Goal: Transaction & Acquisition: Purchase product/service

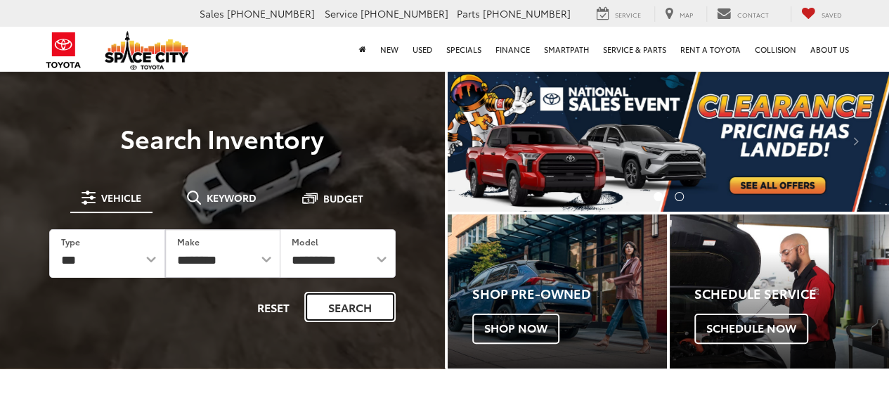
click at [362, 304] on button "Search" at bounding box center [349, 307] width 91 height 30
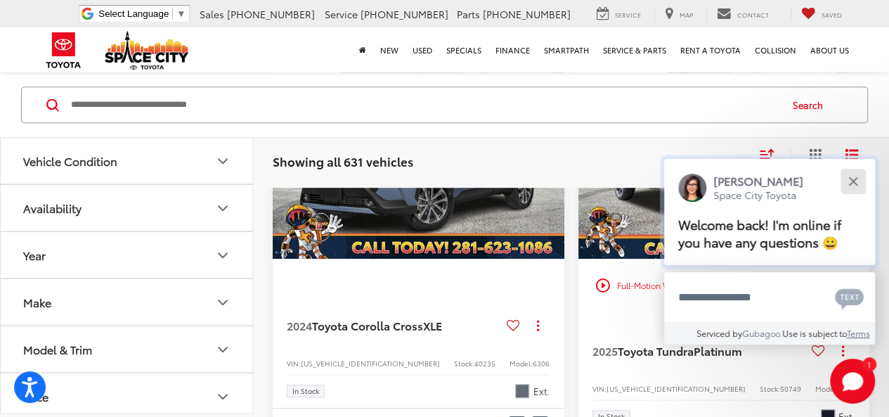
click at [861, 175] on button "Close" at bounding box center [852, 181] width 30 height 30
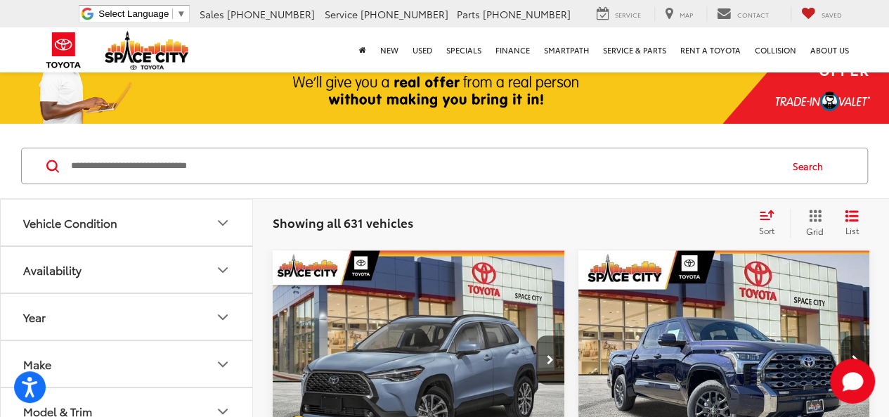
scroll to position [208, 0]
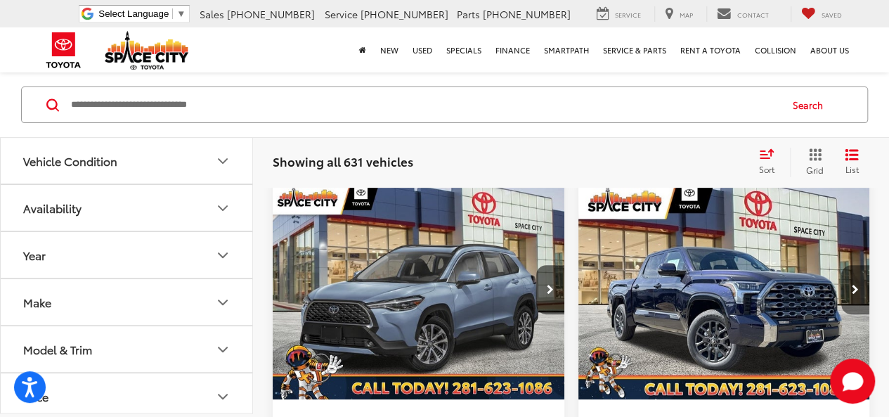
click at [844, 277] on button "Next image" at bounding box center [855, 289] width 28 height 49
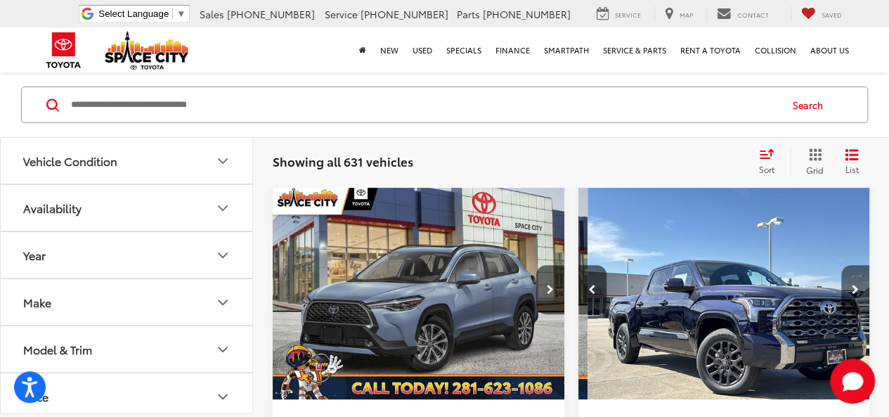
scroll to position [0, 293]
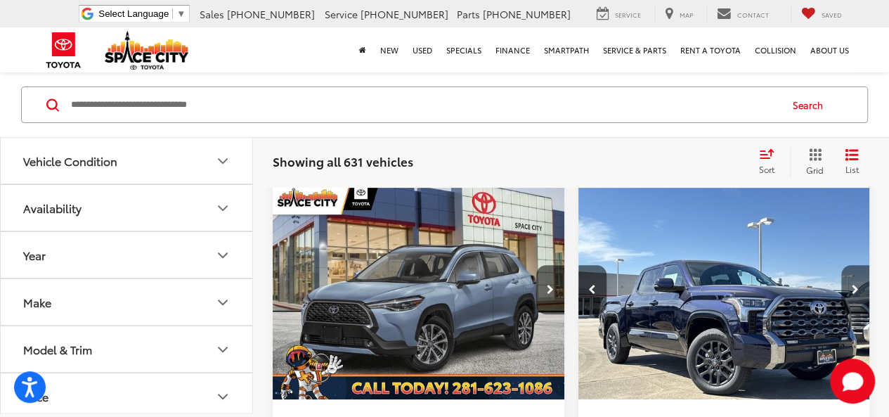
click at [844, 277] on button "Next image" at bounding box center [855, 289] width 28 height 49
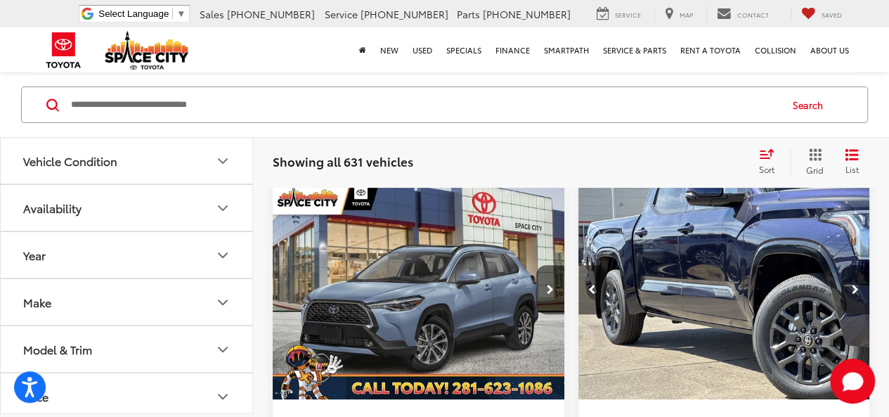
click at [844, 277] on button "Next image" at bounding box center [855, 289] width 28 height 49
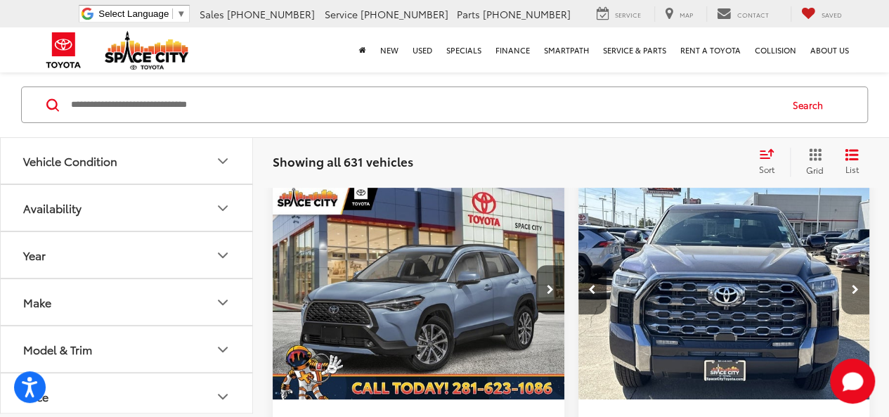
click at [844, 277] on button "Next image" at bounding box center [855, 289] width 28 height 49
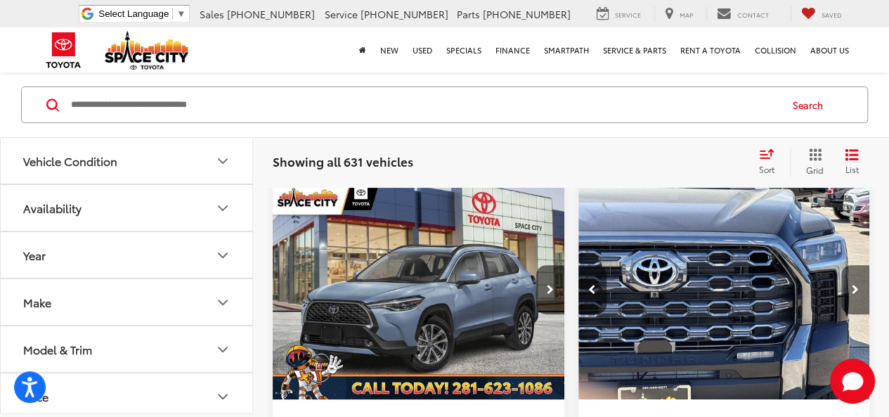
click at [844, 277] on button "Next image" at bounding box center [855, 289] width 28 height 49
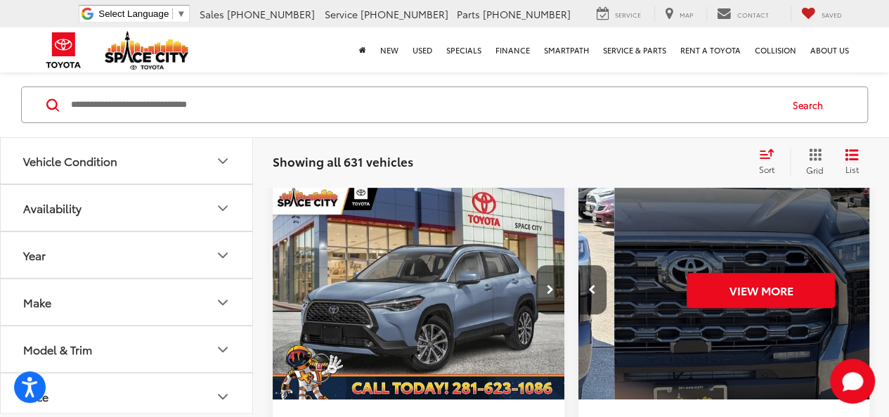
click at [844, 277] on div "View More" at bounding box center [761, 290] width 294 height 220
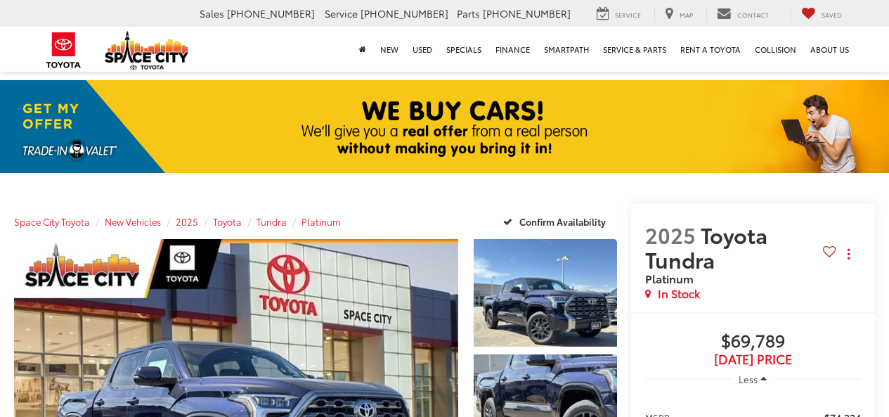
scroll to position [421, 0]
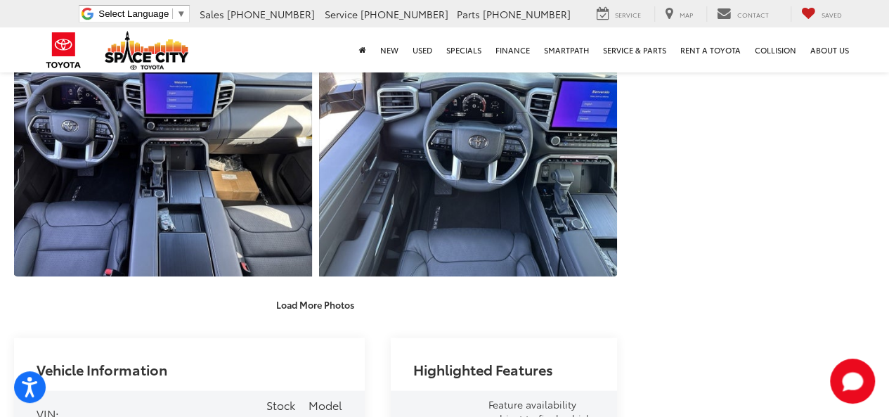
scroll to position [1293, 0]
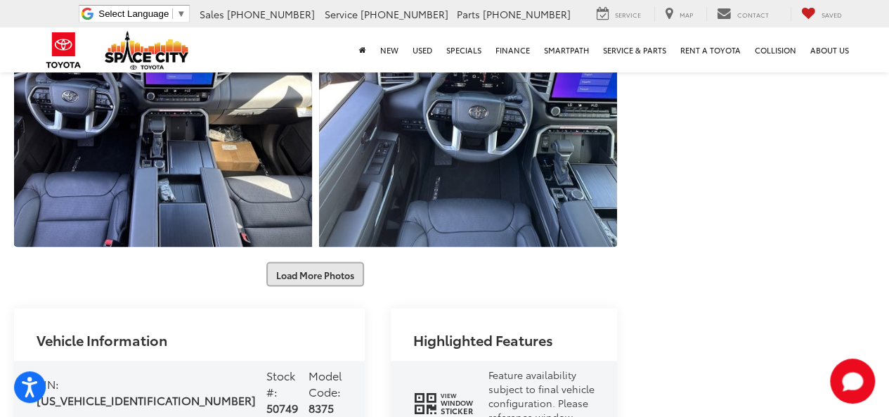
click at [298, 272] on button "Load More Photos" at bounding box center [315, 273] width 98 height 25
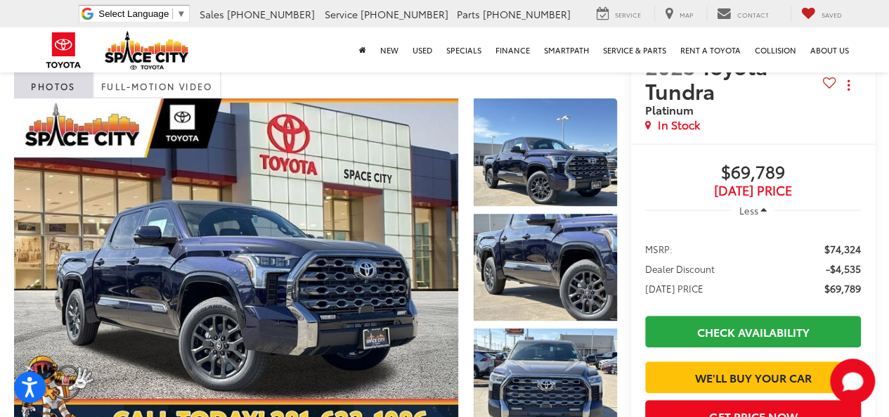
scroll to position [169, 0]
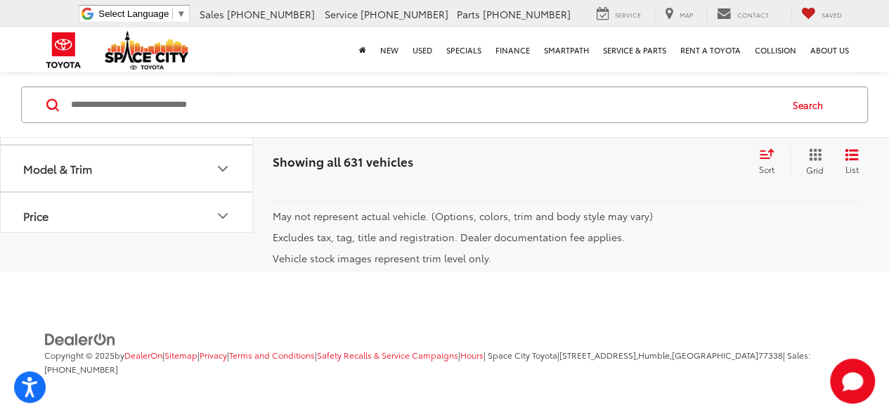
scroll to position [5502, 0]
click at [615, 180] on link "2" at bounding box center [626, 167] width 22 height 25
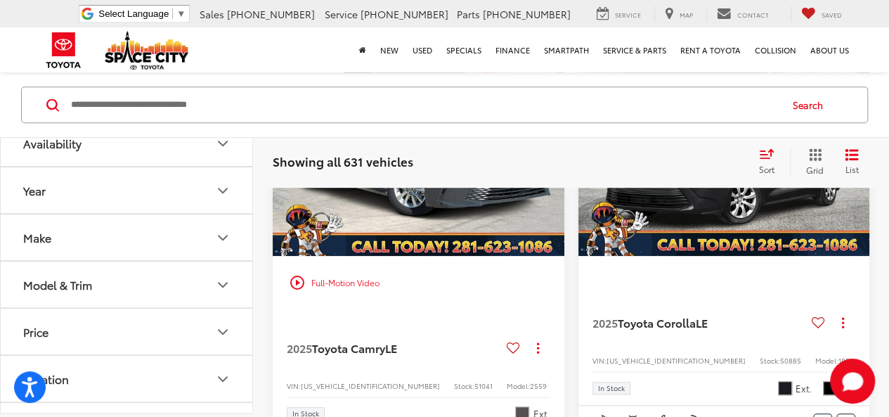
scroll to position [70, 0]
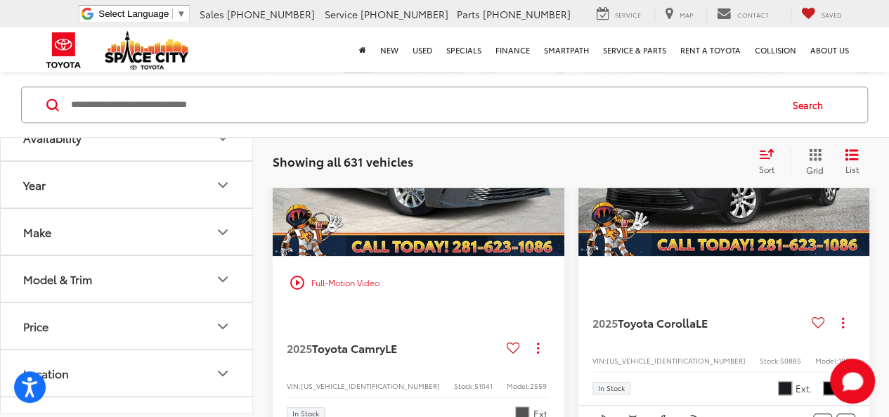
click at [218, 270] on icon "Model & Trim" at bounding box center [222, 278] width 17 height 17
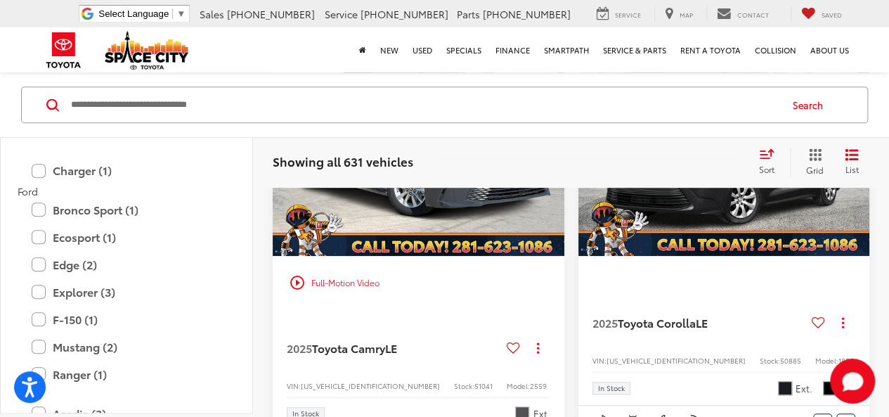
scroll to position [773, 0]
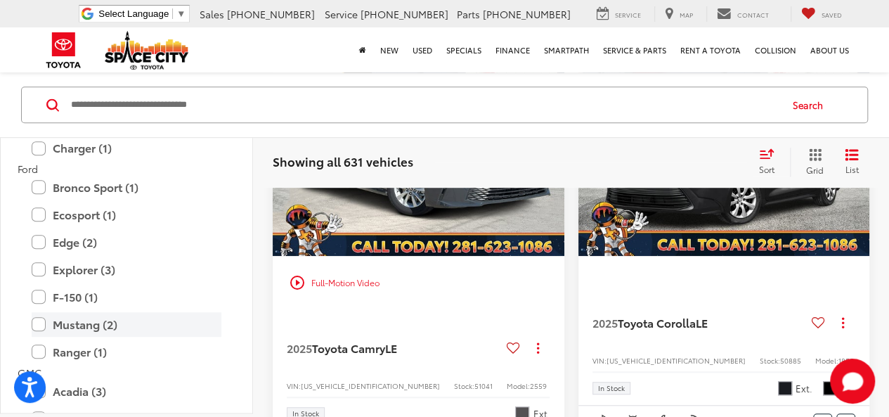
click at [93, 326] on label "Mustang (2)" at bounding box center [127, 324] width 190 height 25
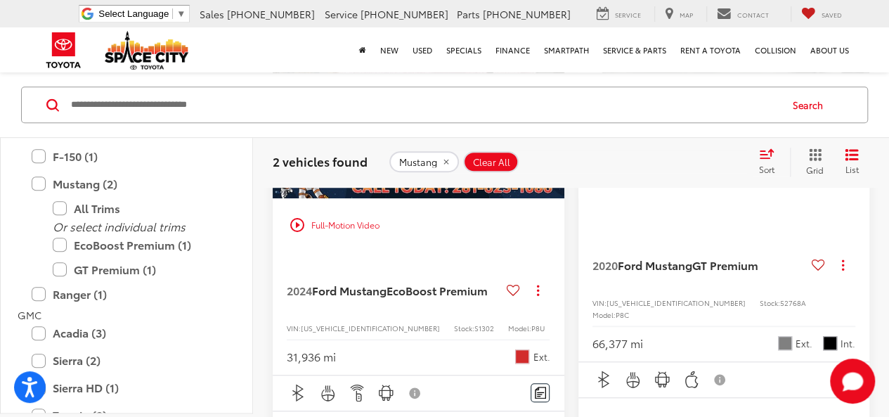
scroll to position [268, 0]
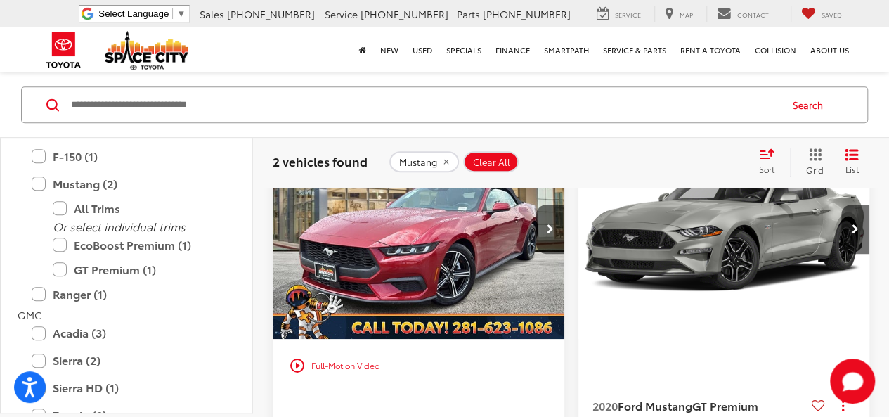
click at [662, 261] on img "2020 Ford Mustang GT Premium 0" at bounding box center [724, 229] width 294 height 220
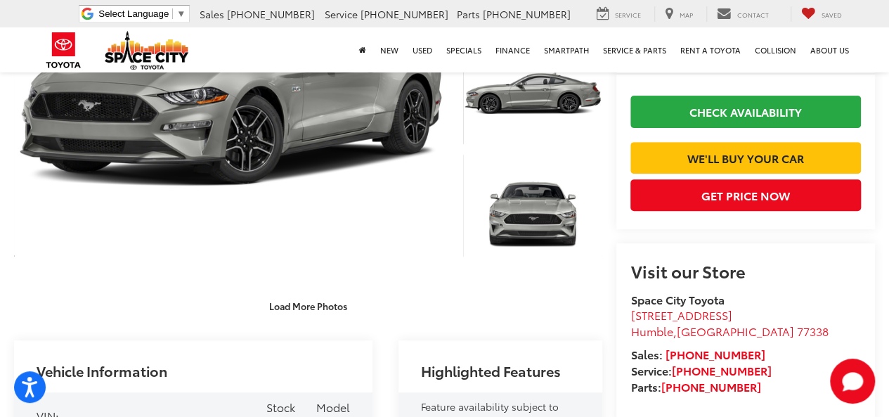
scroll to position [211, 0]
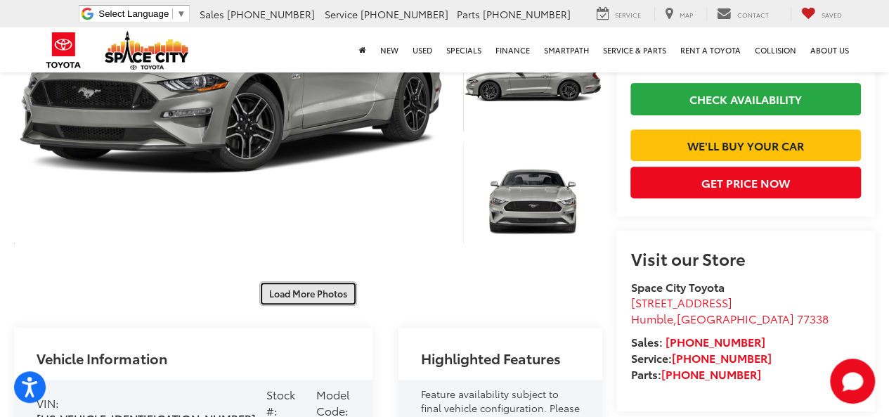
click at [268, 281] on button "Load More Photos" at bounding box center [308, 293] width 98 height 25
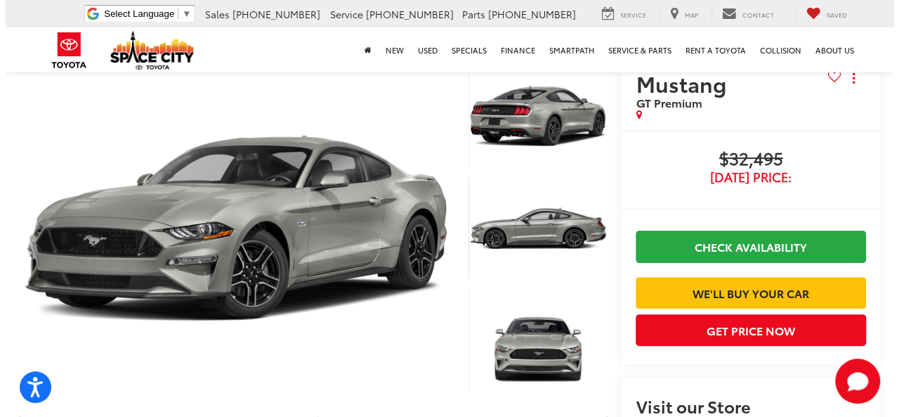
scroll to position [70, 0]
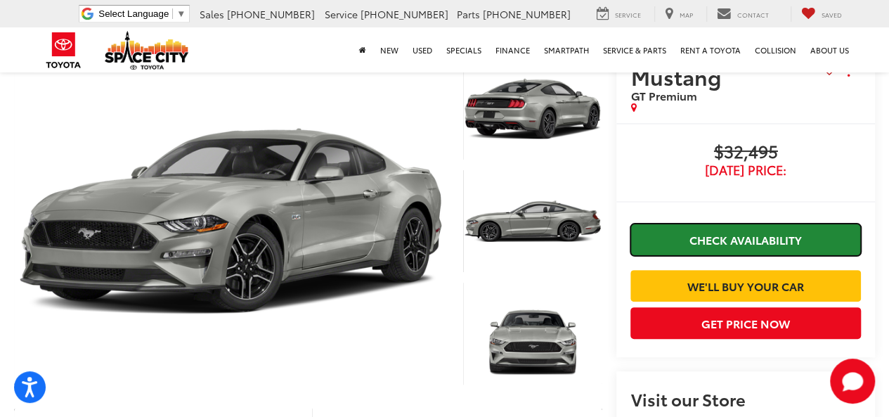
click at [701, 223] on link "Check Availability" at bounding box center [745, 239] width 230 height 32
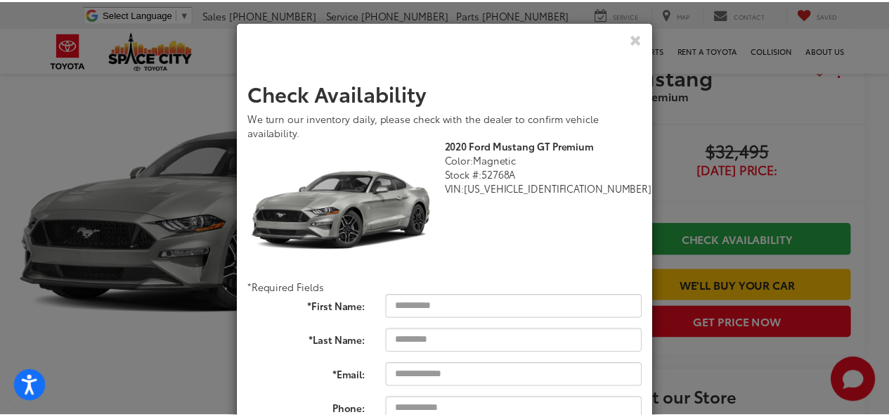
scroll to position [0, 0]
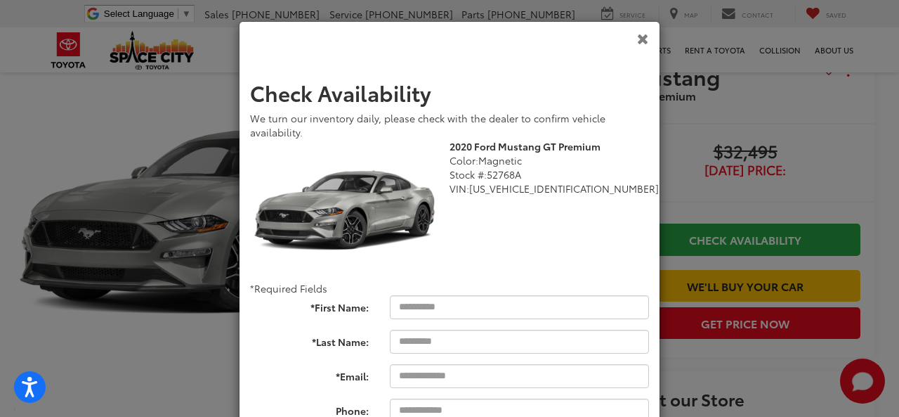
click at [637, 37] on icon "Close" at bounding box center [643, 38] width 12 height 15
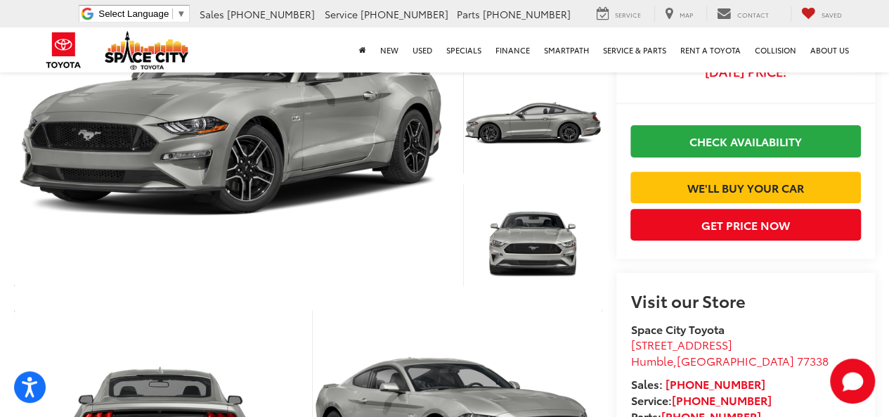
scroll to position [211, 0]
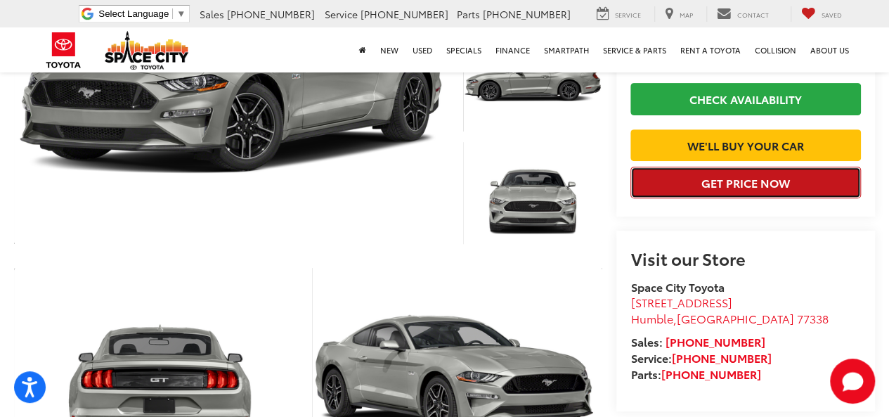
click at [630, 198] on button "Get Price Now" at bounding box center [745, 182] width 230 height 32
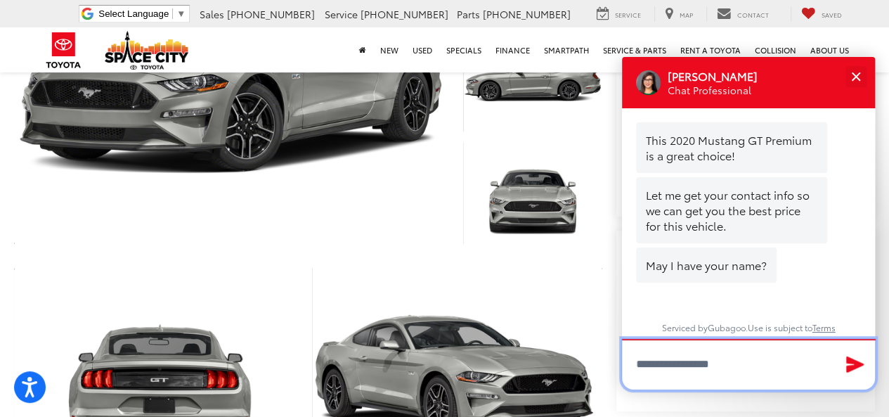
scroll to position [351, 0]
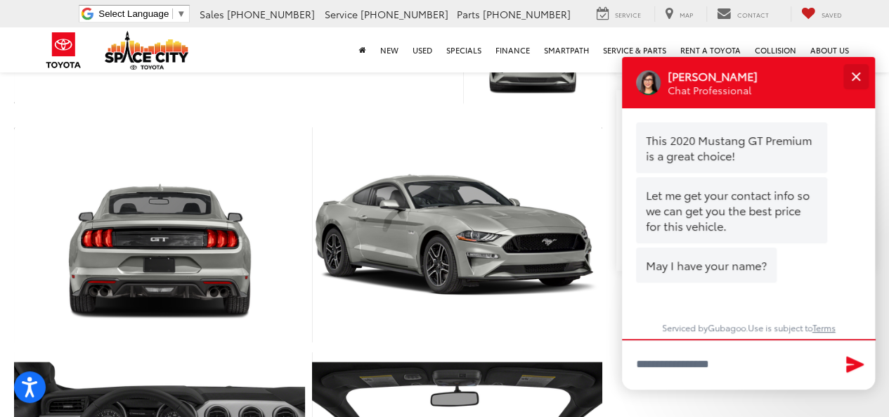
click at [849, 81] on button "Close" at bounding box center [855, 76] width 30 height 30
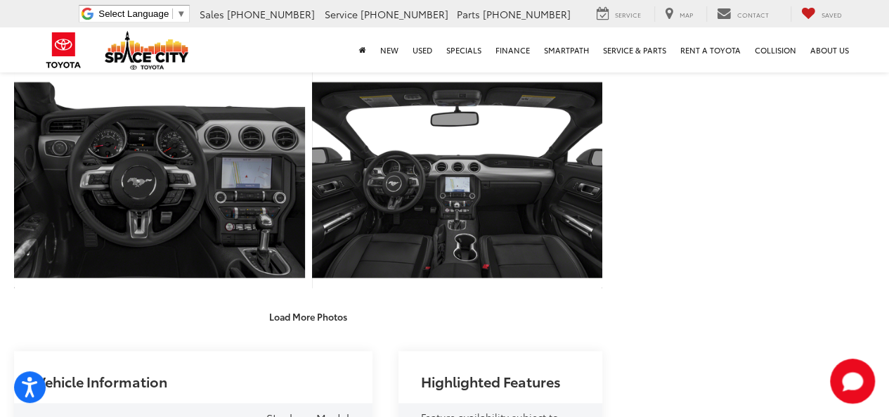
scroll to position [632, 0]
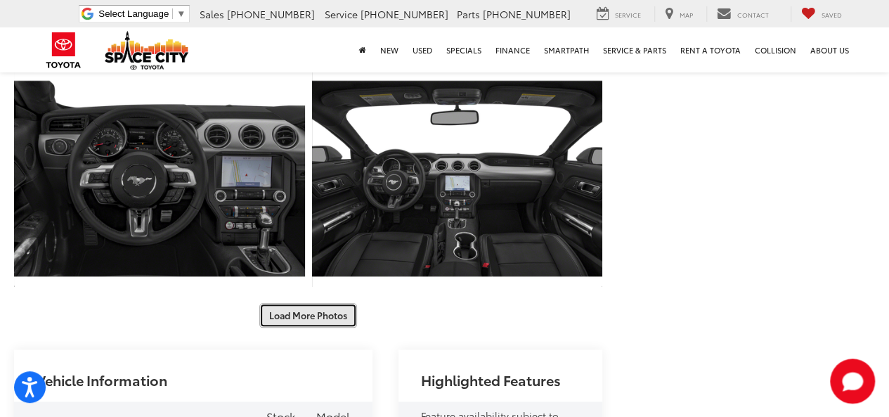
click at [285, 303] on button "Load More Photos" at bounding box center [308, 315] width 98 height 25
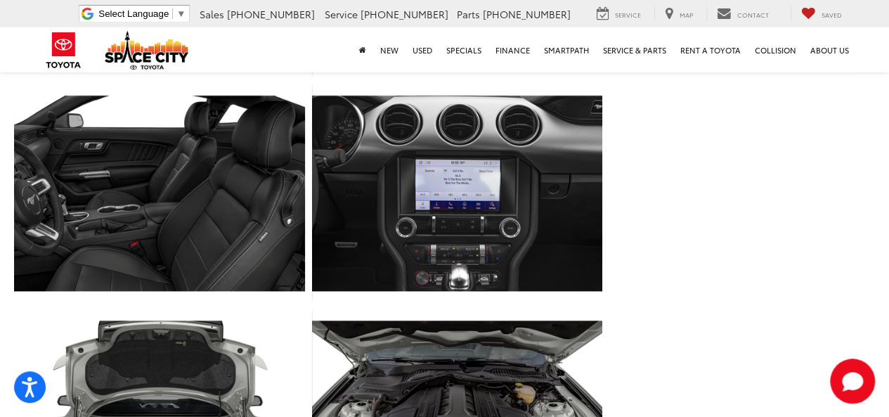
scroll to position [983, 0]
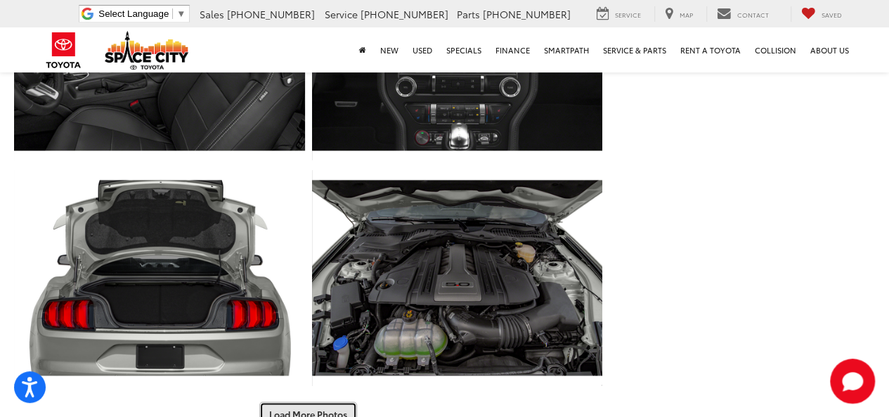
click at [292, 401] on button "Load More Photos" at bounding box center [308, 413] width 98 height 25
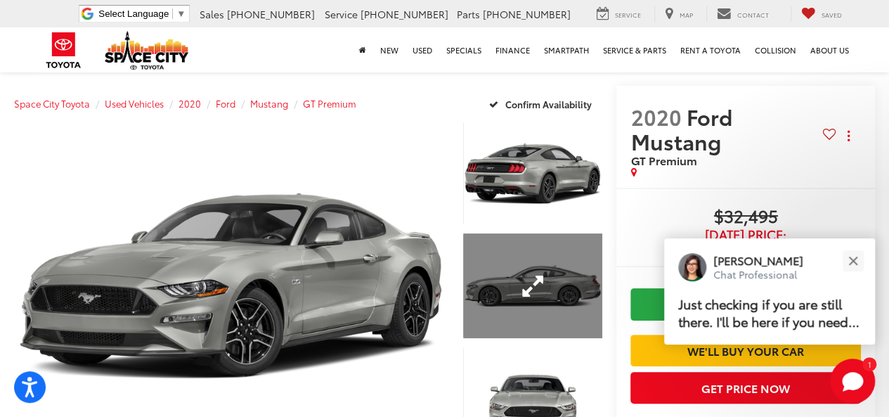
scroll to position [70, 0]
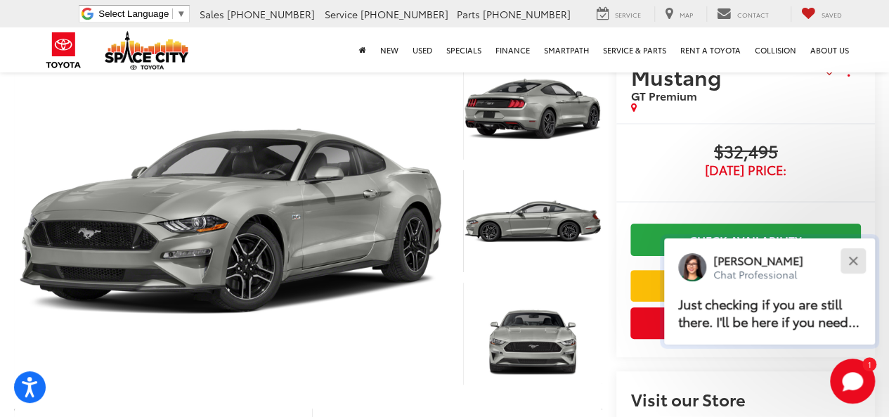
click at [860, 265] on button "Close" at bounding box center [852, 260] width 30 height 30
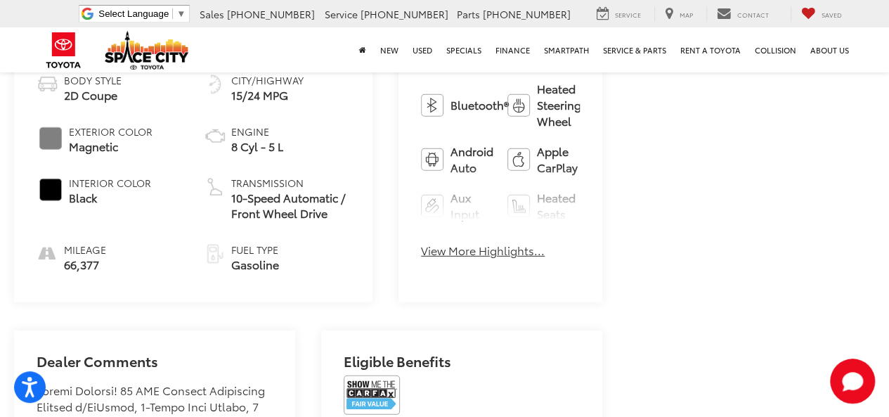
scroll to position [1967, 0]
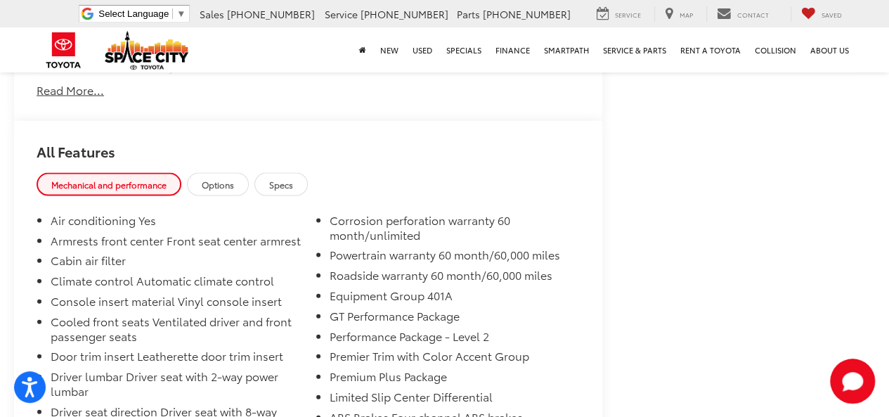
scroll to position [3934, 0]
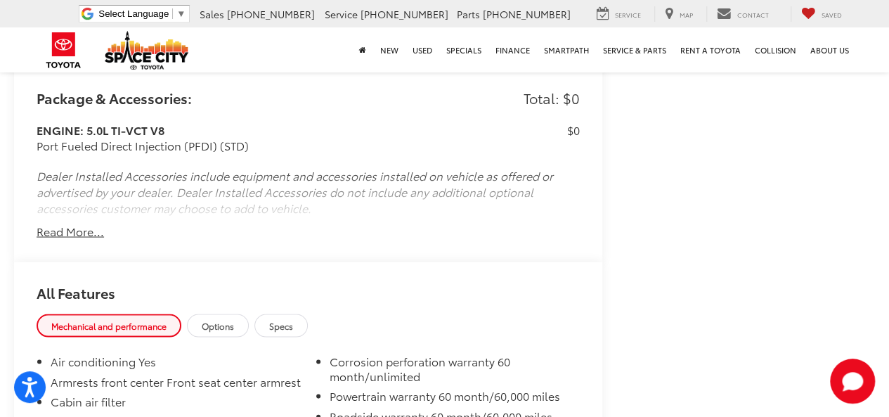
click at [69, 239] on button "Read More..." at bounding box center [70, 231] width 67 height 16
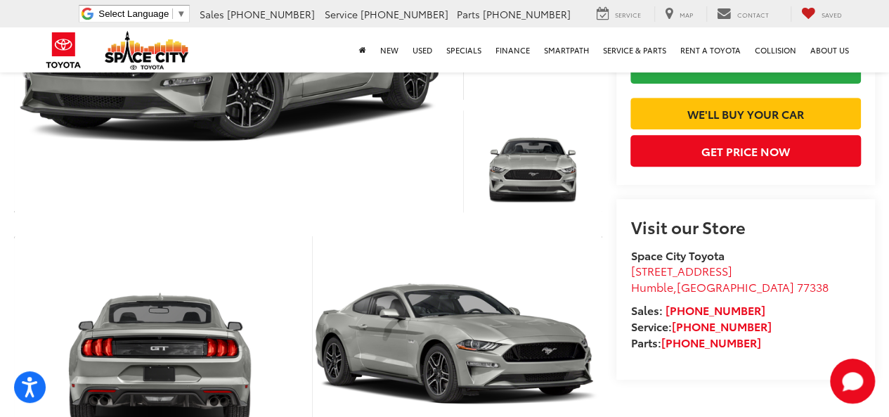
scroll to position [0, 0]
